Goal: Task Accomplishment & Management: Manage account settings

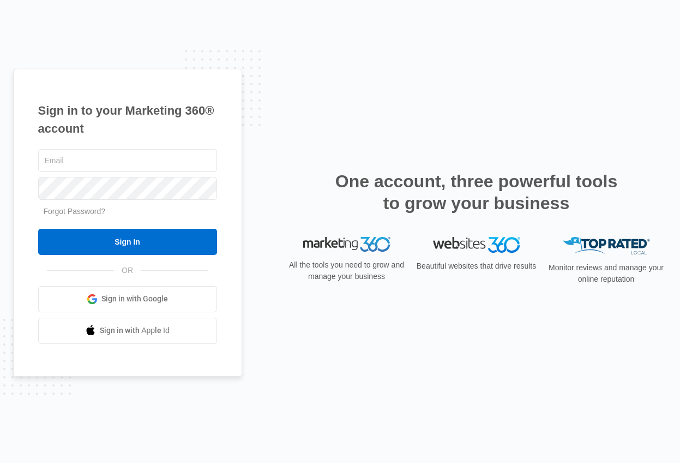
type input "[EMAIL_ADDRESS][DOMAIN_NAME]"
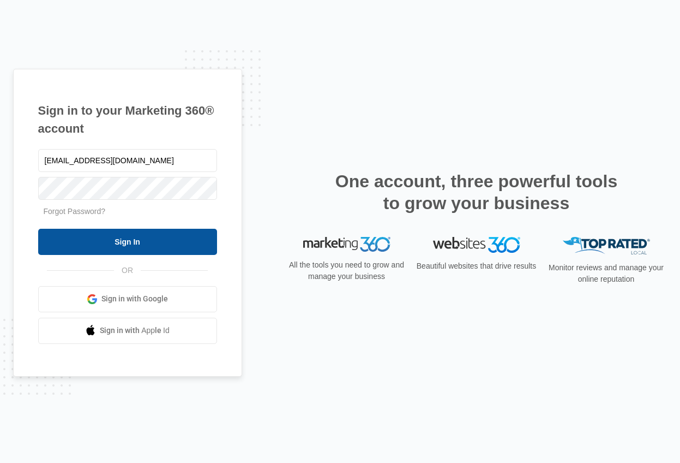
click at [146, 237] on input "Sign In" at bounding box center [127, 242] width 179 height 26
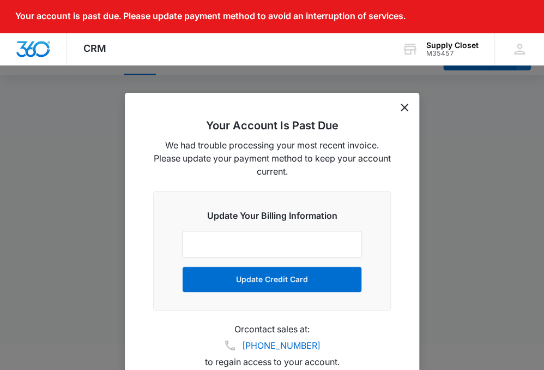
scroll to position [26, 0]
click at [408, 109] on icon "dismiss this dialog" at bounding box center [405, 108] width 8 height 8
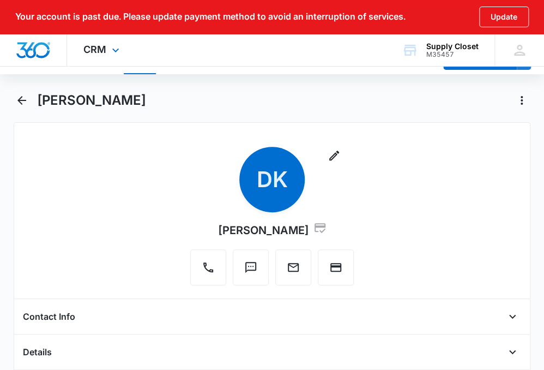
click at [106, 43] on div "CRM Apps Reputation Websites Forms CRM Email Social Shop Payments POS Content A…" at bounding box center [102, 50] width 71 height 32
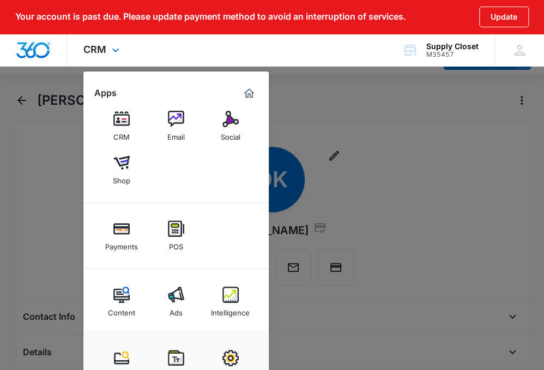
scroll to position [55, 0]
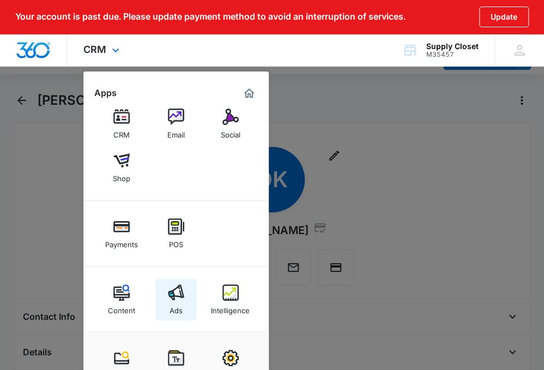
click at [176, 295] on img at bounding box center [176, 292] width 16 height 16
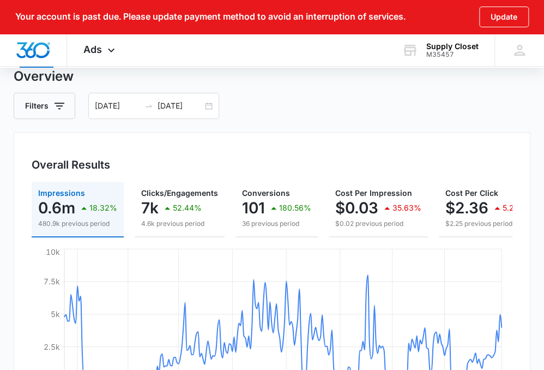
scroll to position [66, 0]
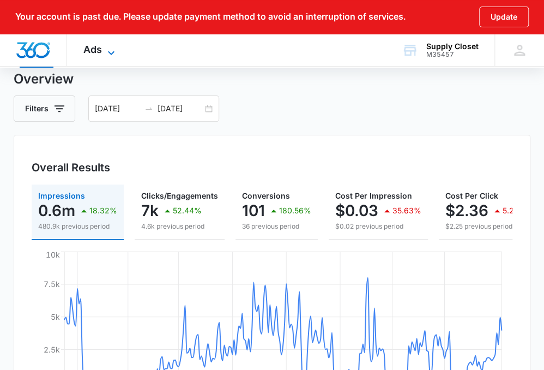
click at [89, 51] on span "Ads" at bounding box center [92, 49] width 19 height 11
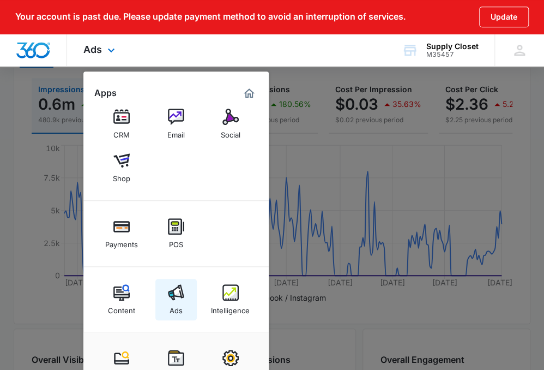
scroll to position [176, 0]
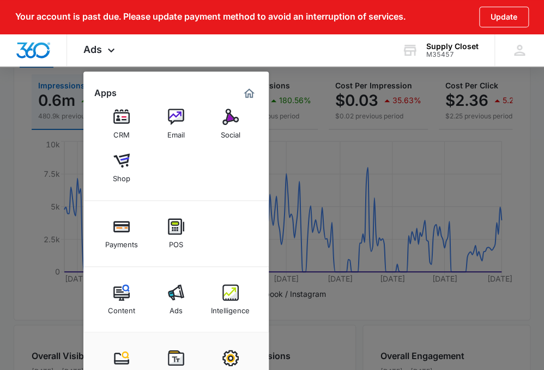
click at [166, 300] on link "Ads" at bounding box center [175, 299] width 41 height 41
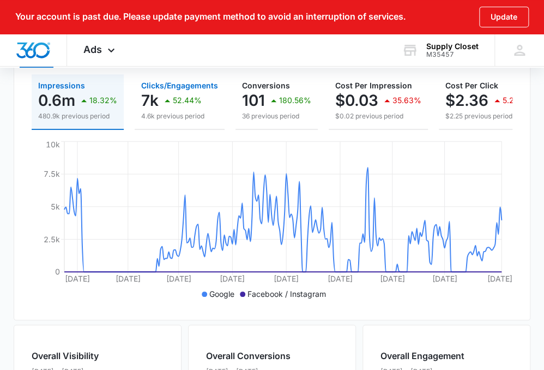
scroll to position [0, 0]
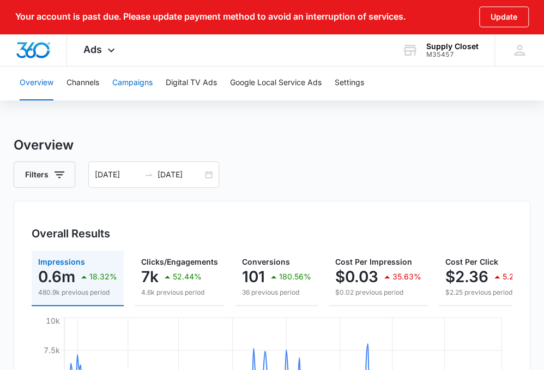
click at [133, 81] on button "Campaigns" at bounding box center [132, 82] width 40 height 35
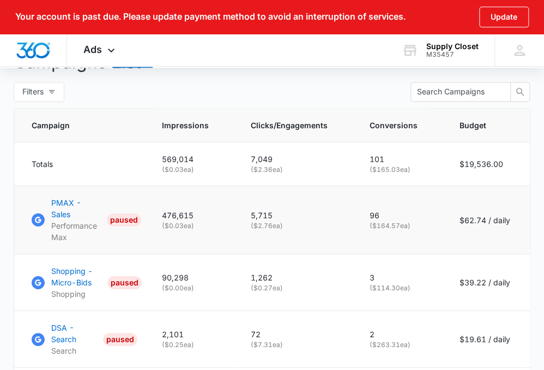
scroll to position [452, 0]
